Goal: Use online tool/utility: Use online tool/utility

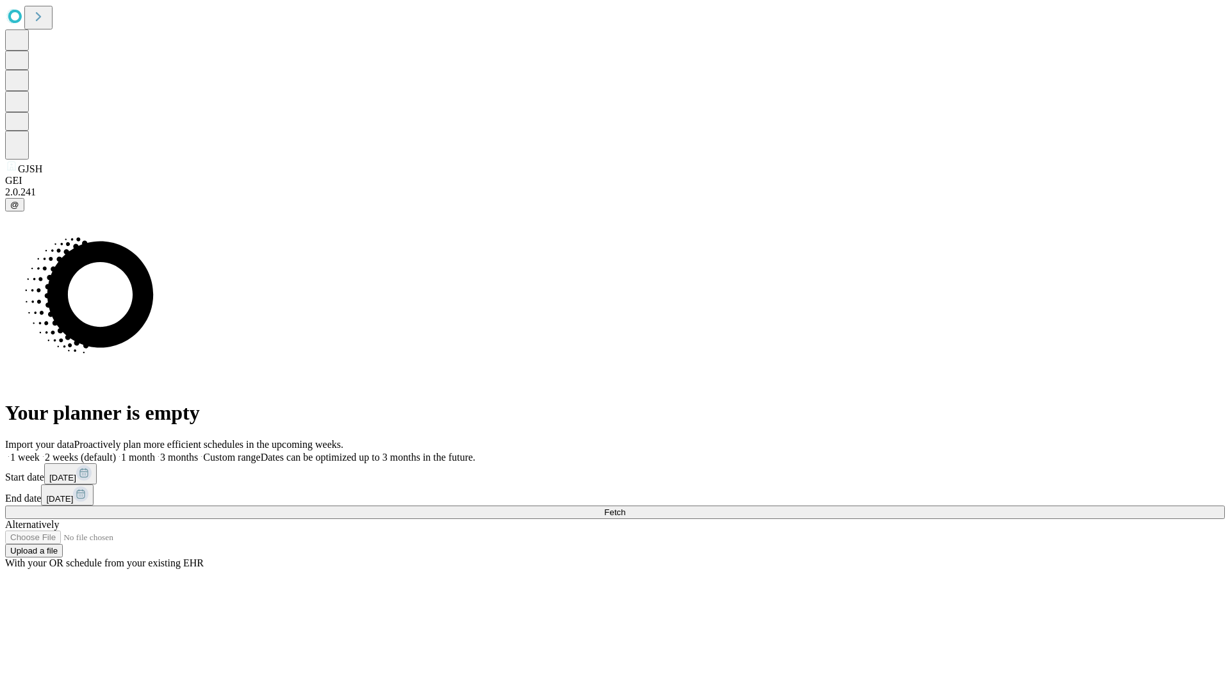
click at [625, 507] on span "Fetch" at bounding box center [614, 512] width 21 height 10
